Goal: Feedback & Contribution: Submit feedback/report problem

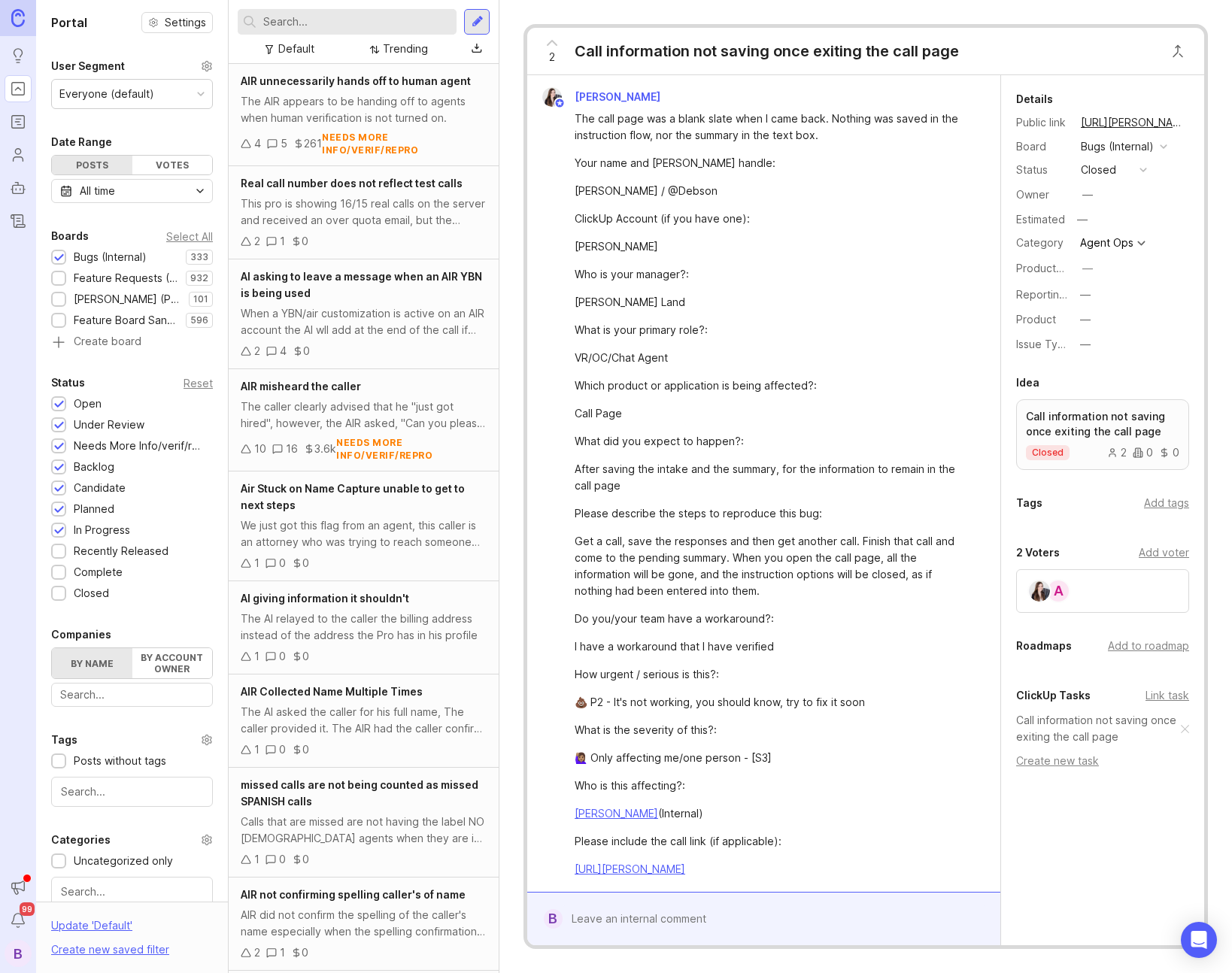
click at [411, 51] on div "Trending" at bounding box center [405, 48] width 45 height 16
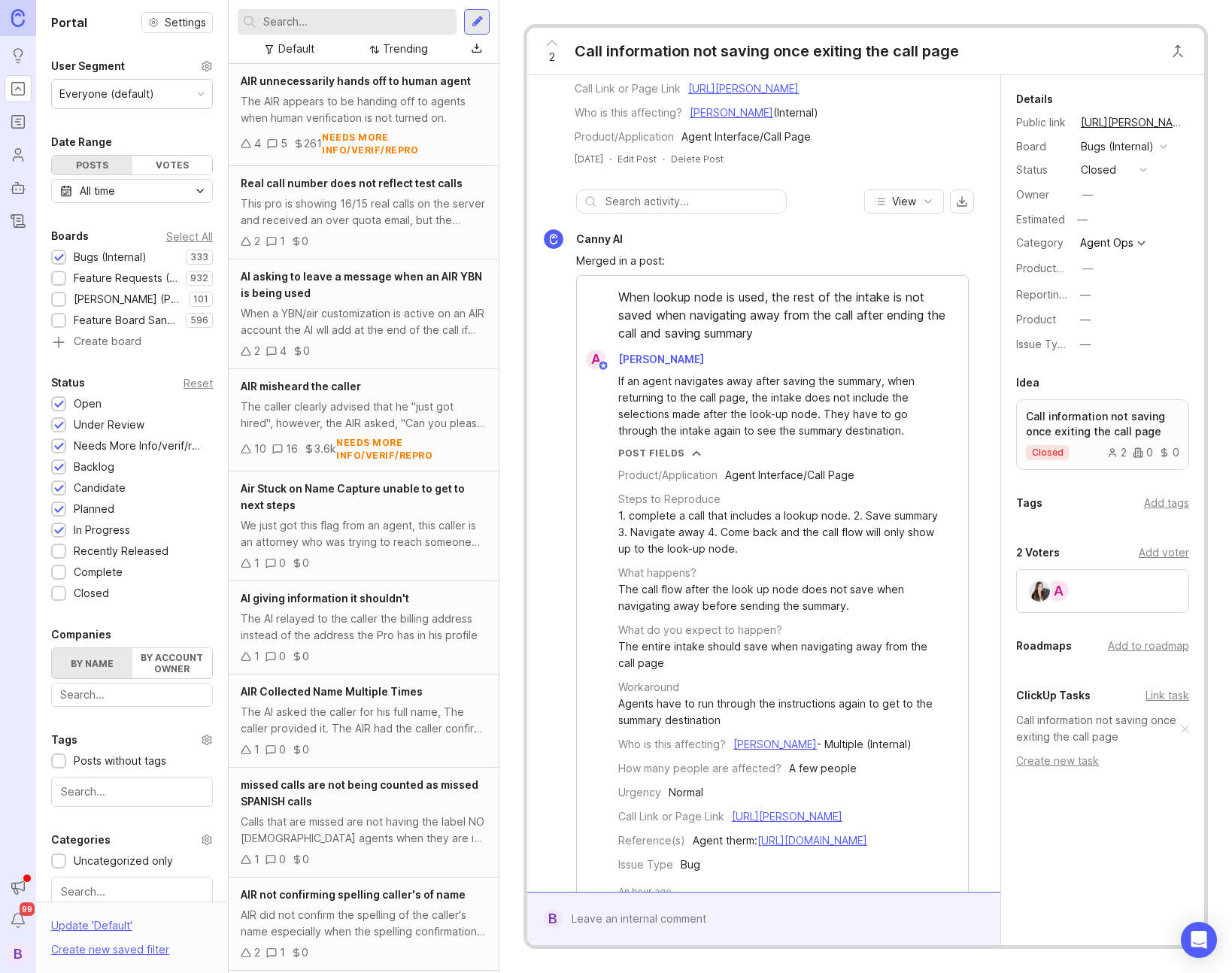
scroll to position [1534, 0]
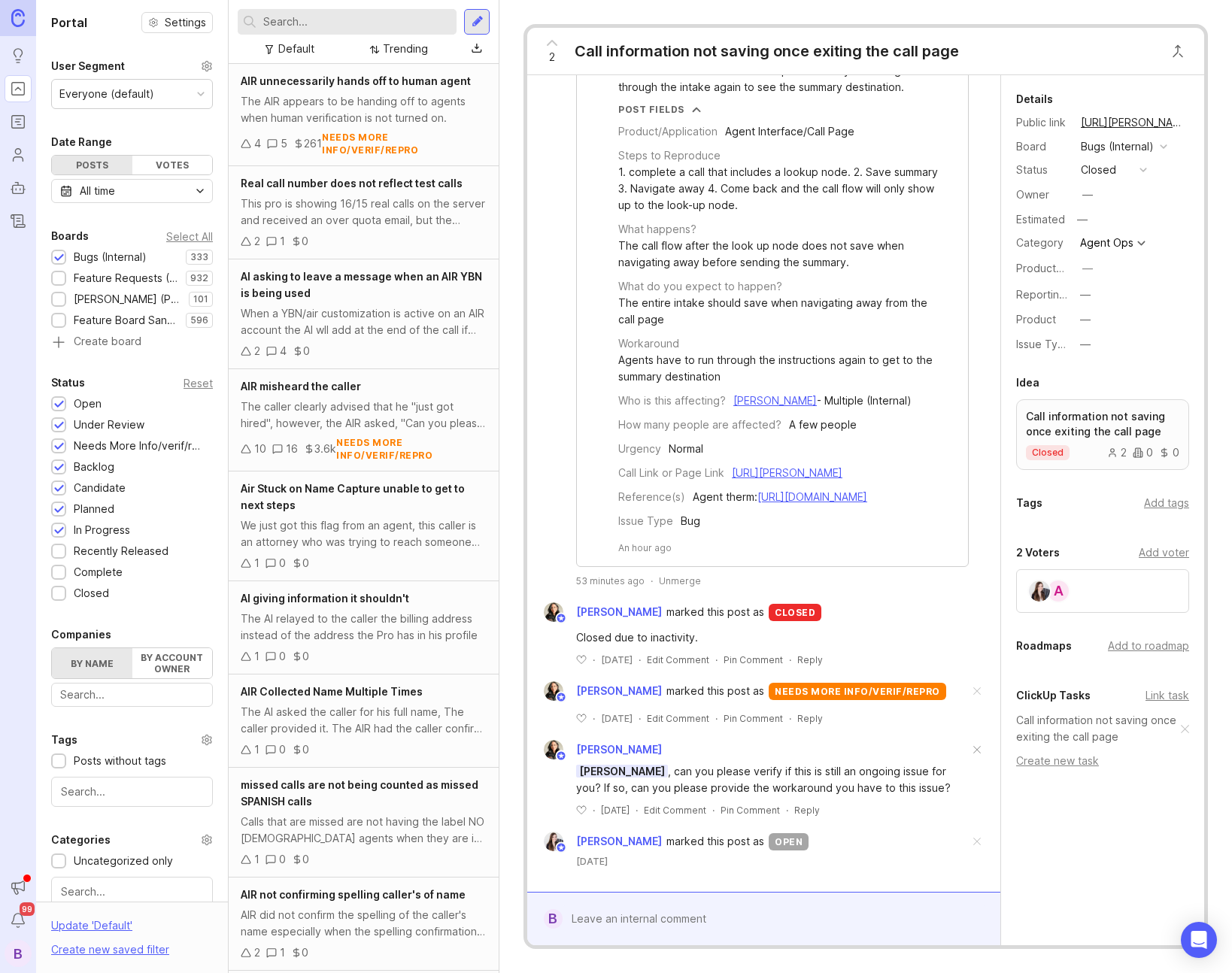
click at [675, 928] on div at bounding box center [775, 919] width 424 height 29
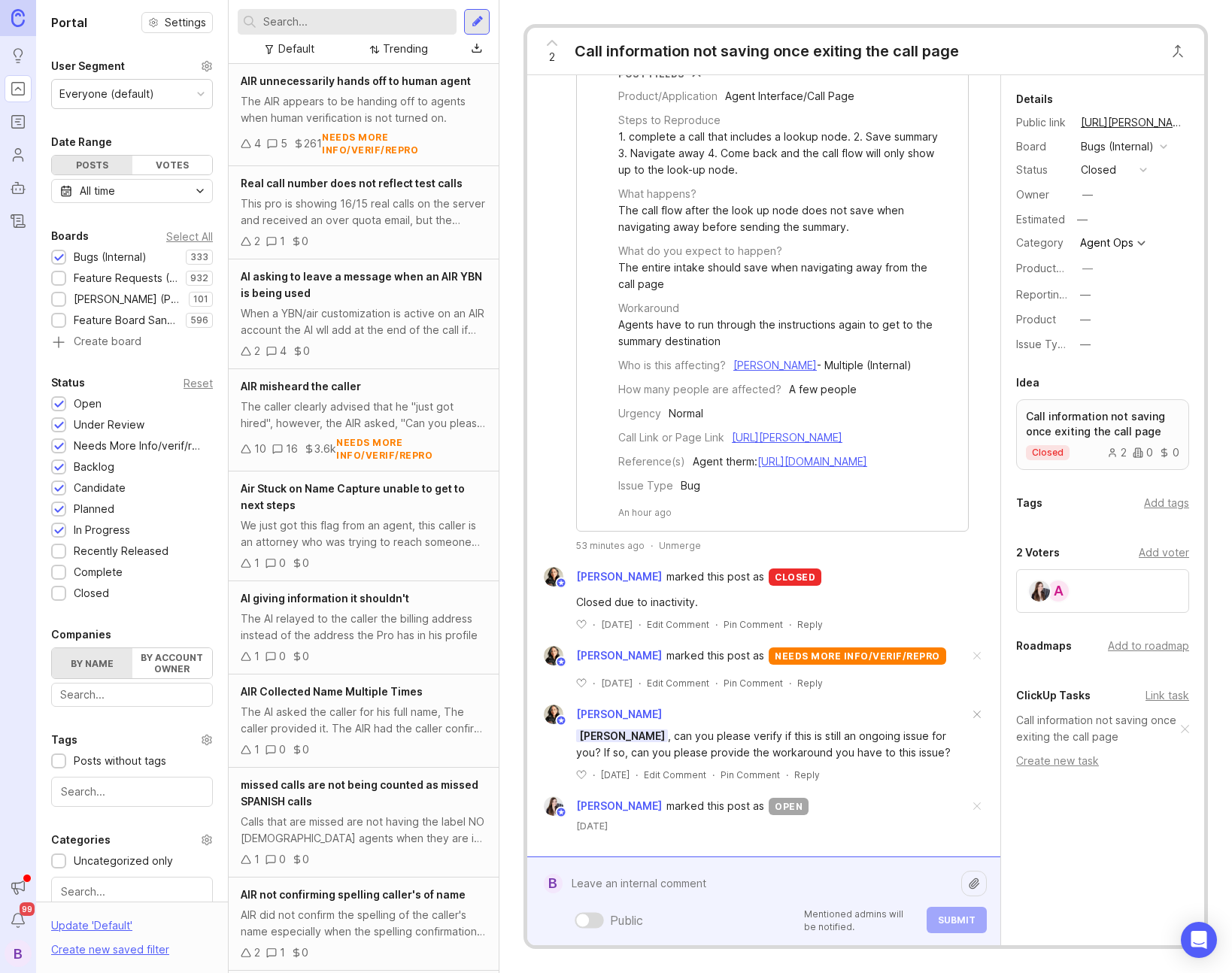
scroll to position [1570, 0]
click at [701, 884] on textarea at bounding box center [762, 883] width 399 height 29
click at [702, 884] on textarea at bounding box center [762, 883] width 399 height 29
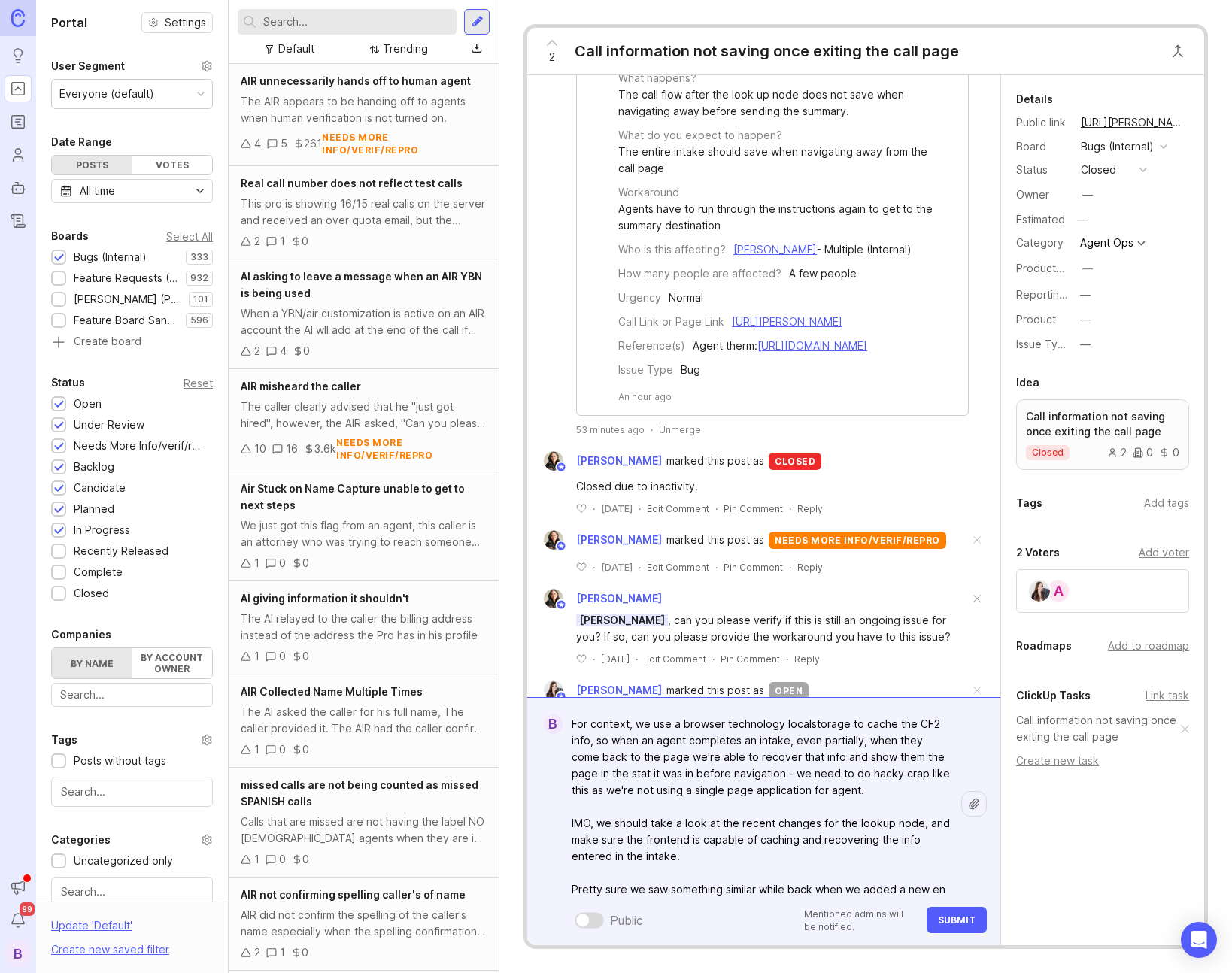
scroll to position [14, 0]
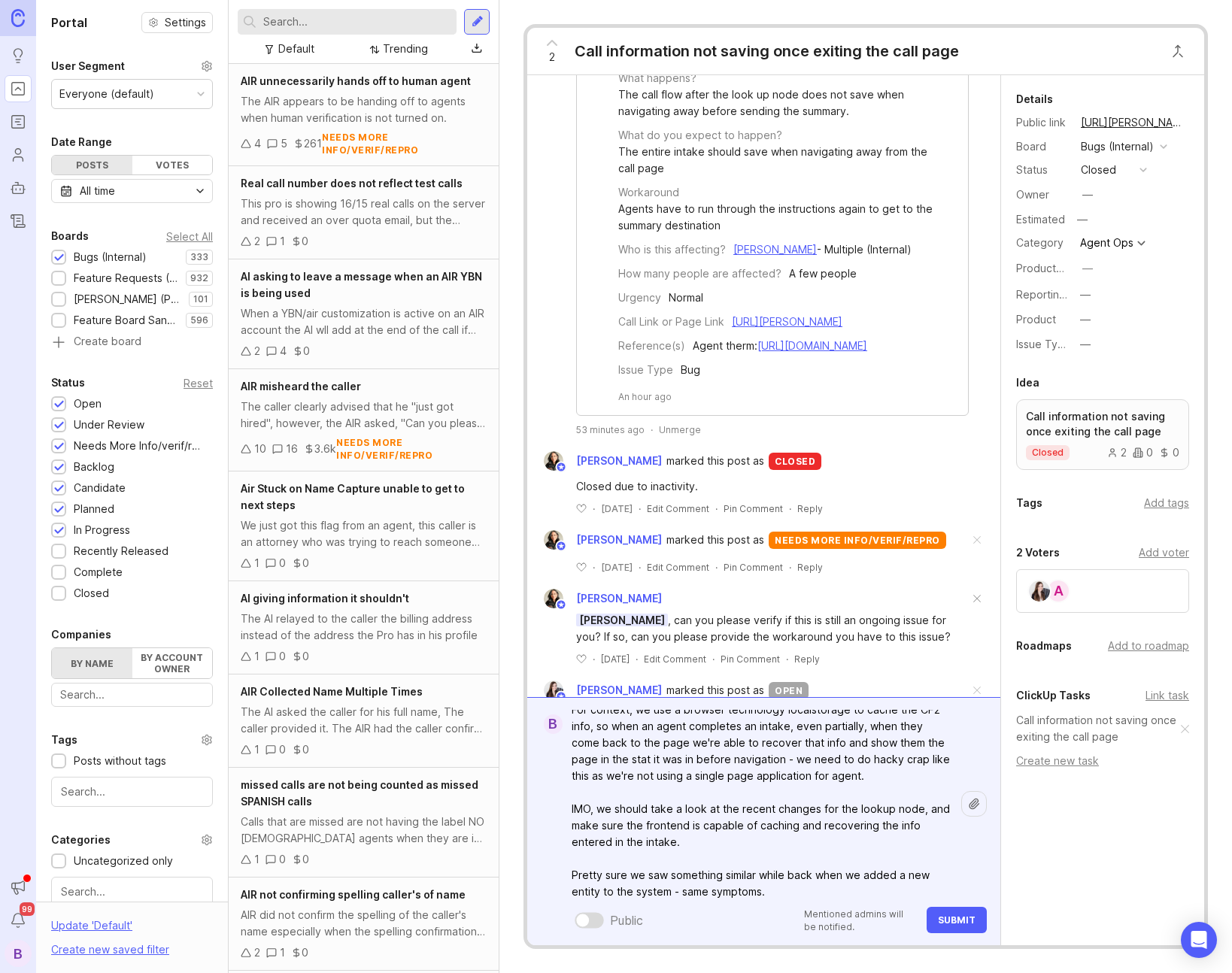
type textarea "For context, we use a browser technology localstorage to cache the CF2 info, so…"
click at [954, 919] on span "Submit" at bounding box center [957, 920] width 38 height 12
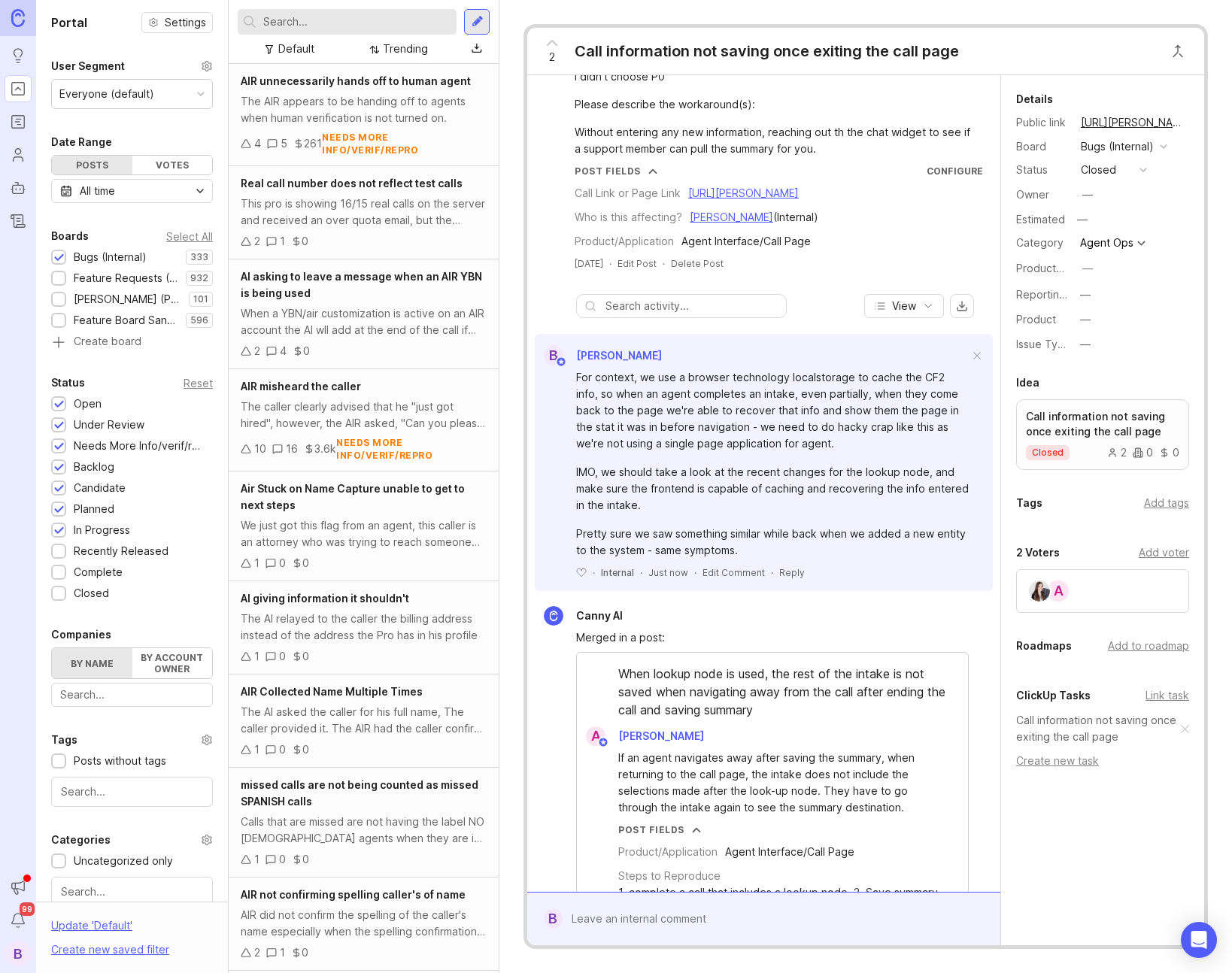
scroll to position [982, 0]
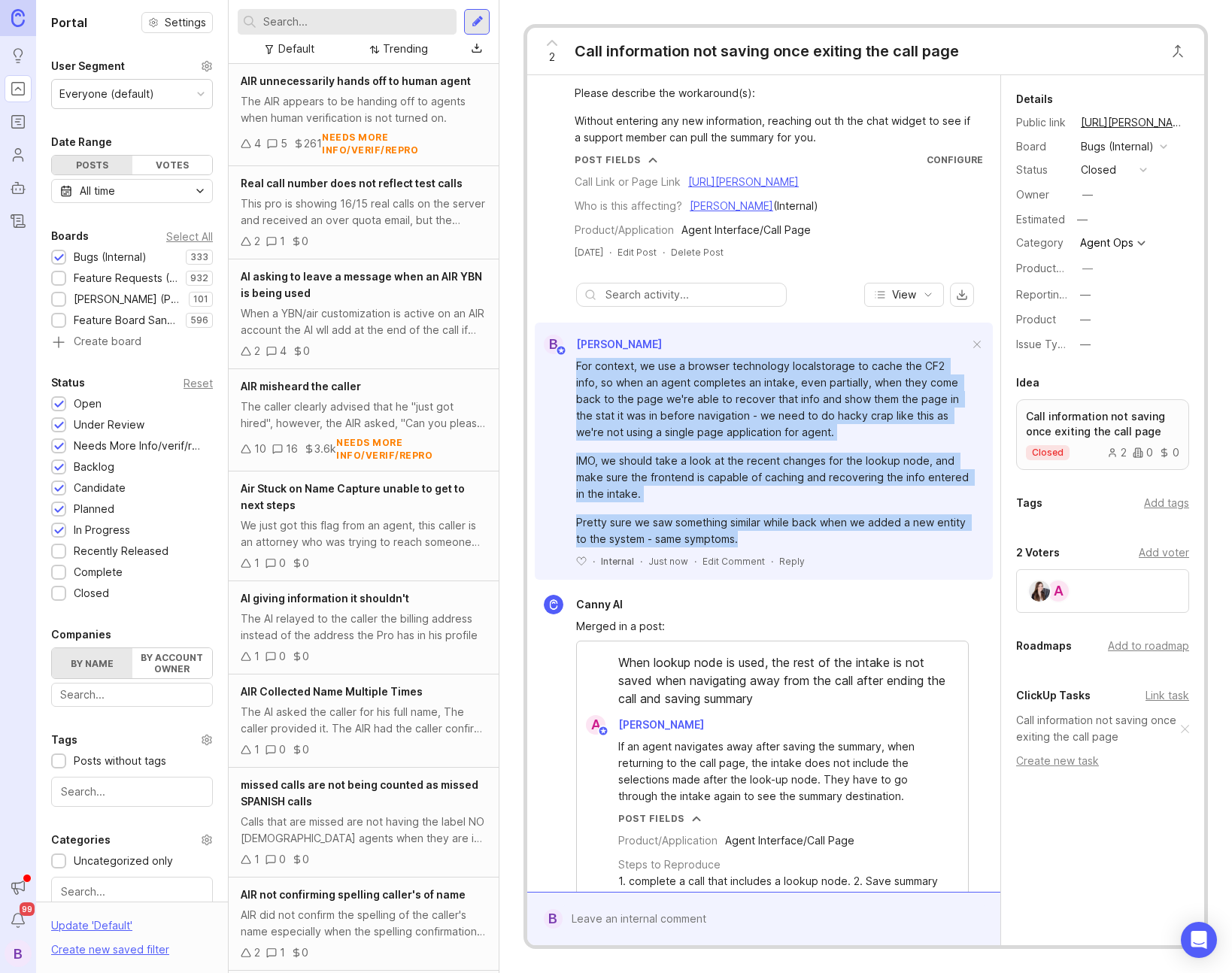
drag, startPoint x: 782, startPoint y: 574, endPoint x: 580, endPoint y: 409, distance: 260.8
click at [571, 399] on div "For context, we use a browser technology localstorage to cache the CF2 info, so…" at bounding box center [764, 461] width 458 height 214
copy div "For context, we use a browser technology localstorage to cache the CF2 info, so…"
